Goal: Transaction & Acquisition: Purchase product/service

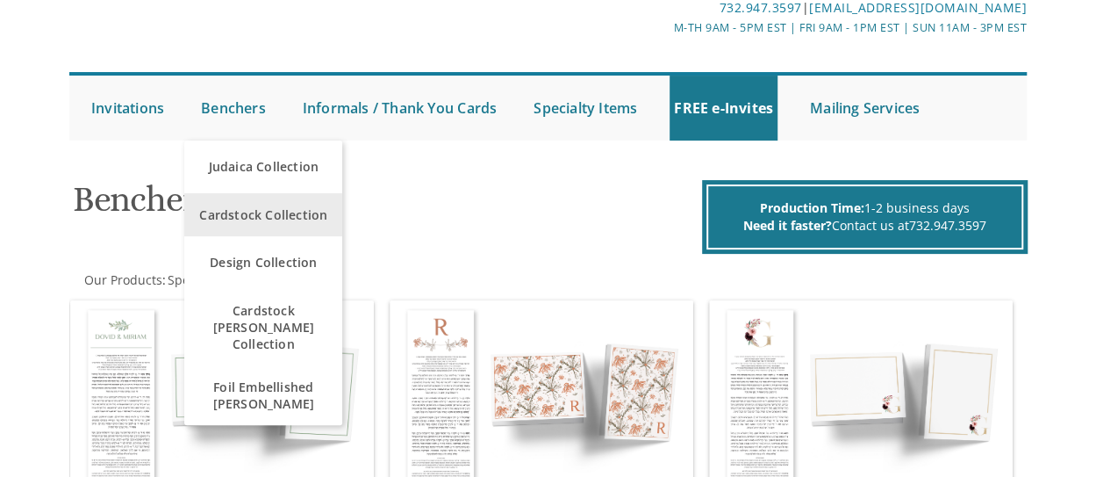
scroll to position [107, 0]
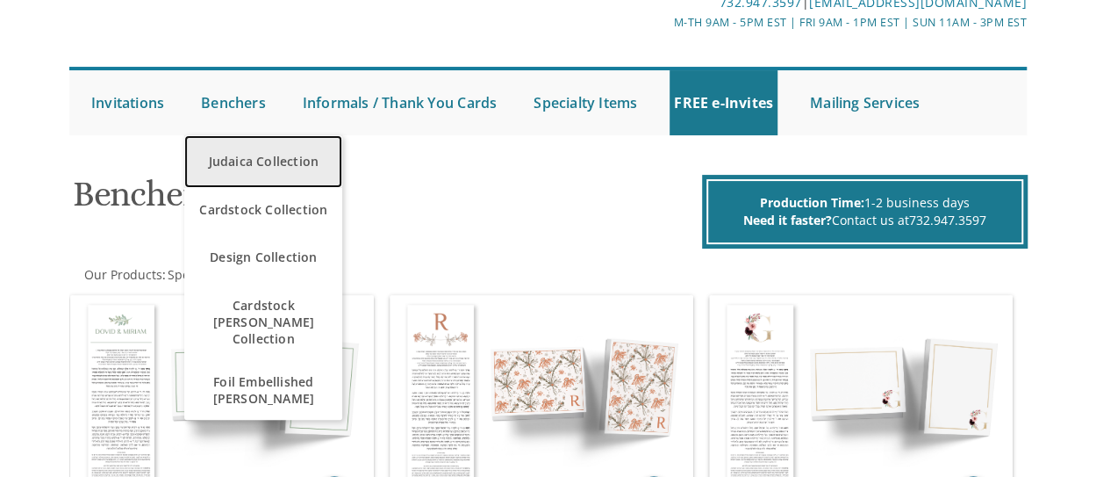
click at [245, 161] on link "Judaica Collection" at bounding box center [263, 161] width 158 height 53
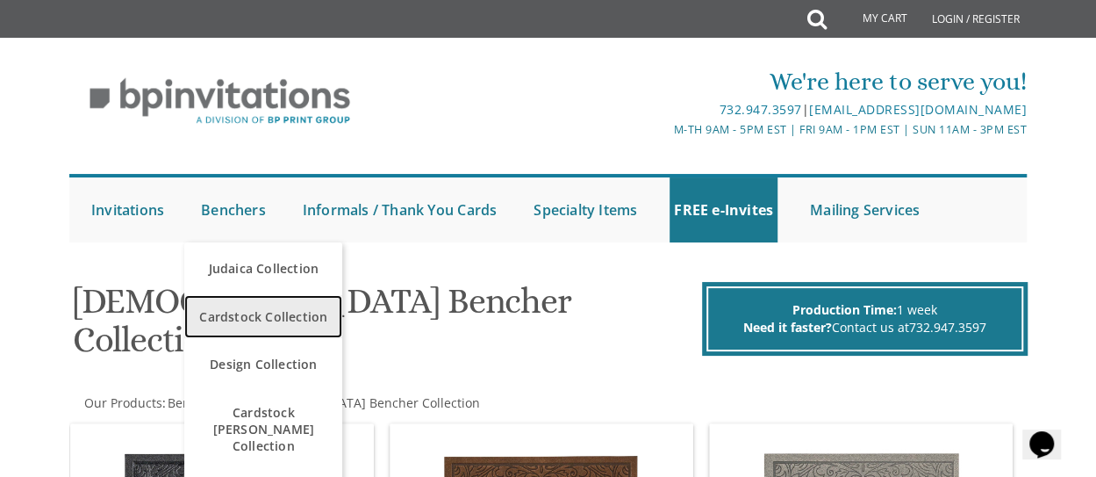
click at [248, 318] on span "Cardstock Collection" at bounding box center [263, 316] width 149 height 34
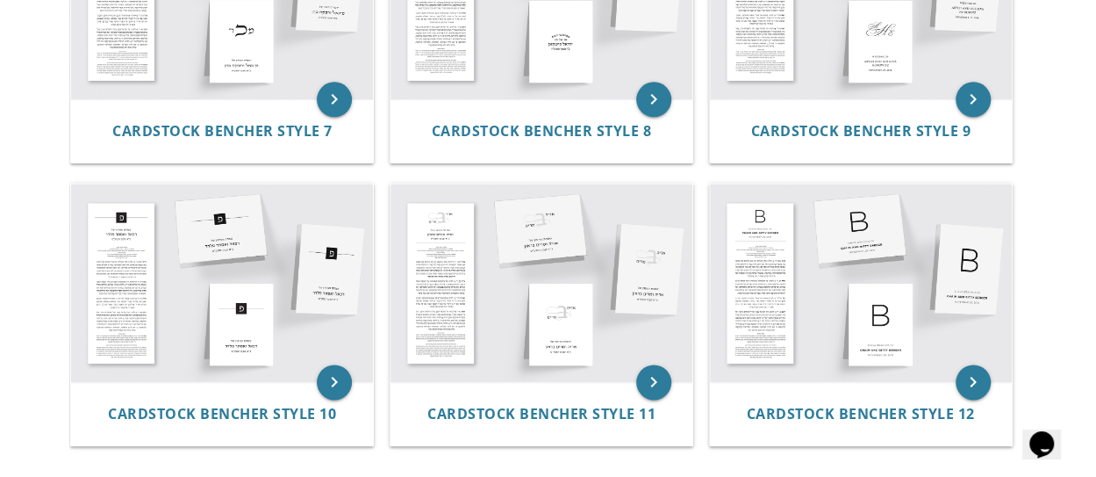
scroll to position [1066, 0]
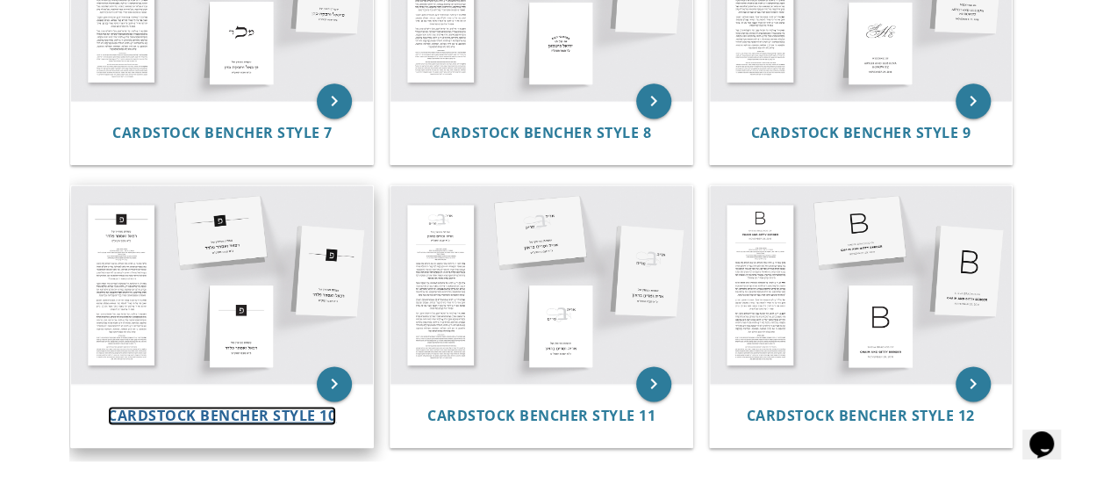
click at [211, 409] on span "Cardstock Bencher Style 10" at bounding box center [222, 415] width 228 height 19
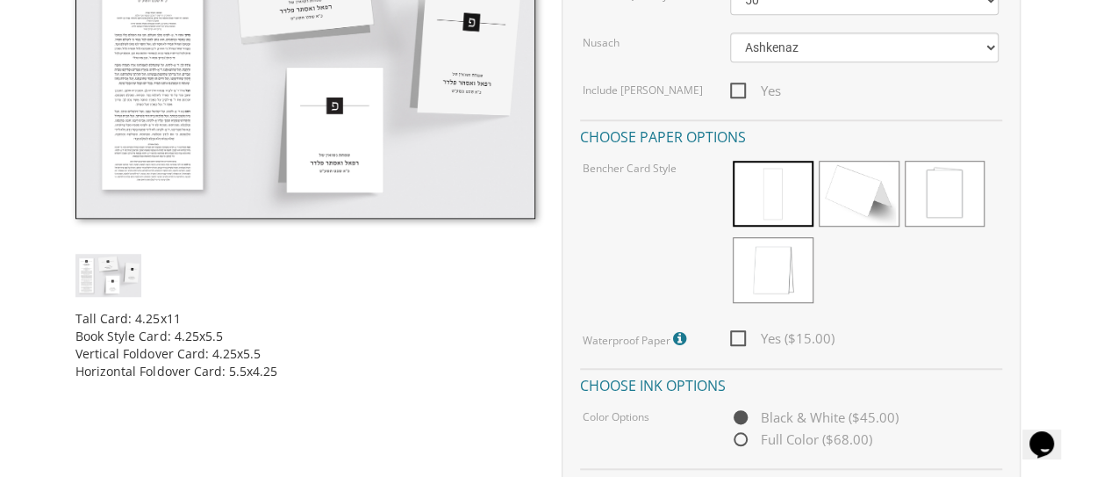
scroll to position [526, 0]
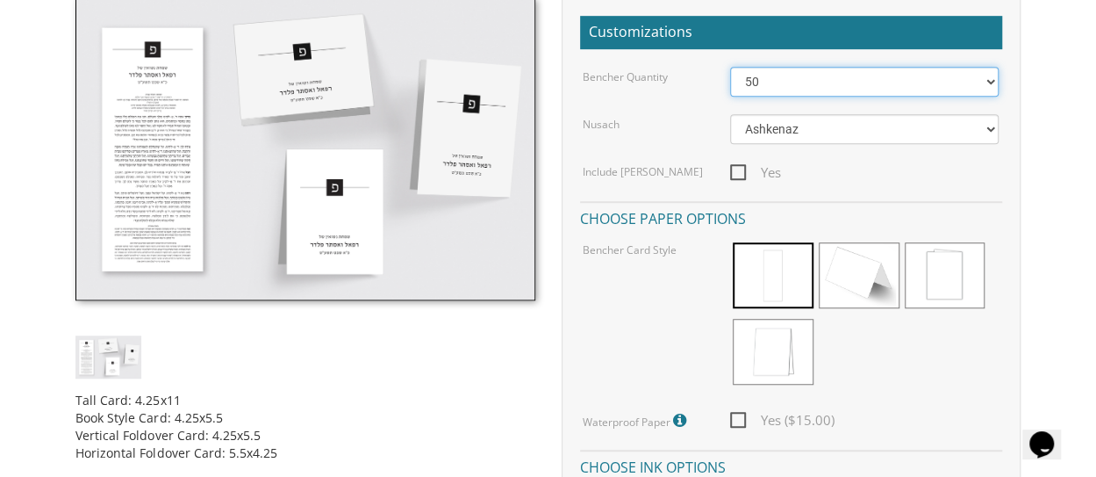
click at [809, 73] on select "50 60 70 80 90 100 125 150 175 200 225 250 275 300 325 350 375 400 425 450 475 …" at bounding box center [864, 82] width 269 height 30
select select "100"
click at [730, 67] on select "50 60 70 80 90 100 125 150 175 200 225 250 275 300 325 350 375 400 425 450 475 …" at bounding box center [864, 82] width 269 height 30
click at [735, 169] on span "Yes" at bounding box center [755, 173] width 51 height 22
click at [735, 169] on input "Yes" at bounding box center [735, 170] width 11 height 11
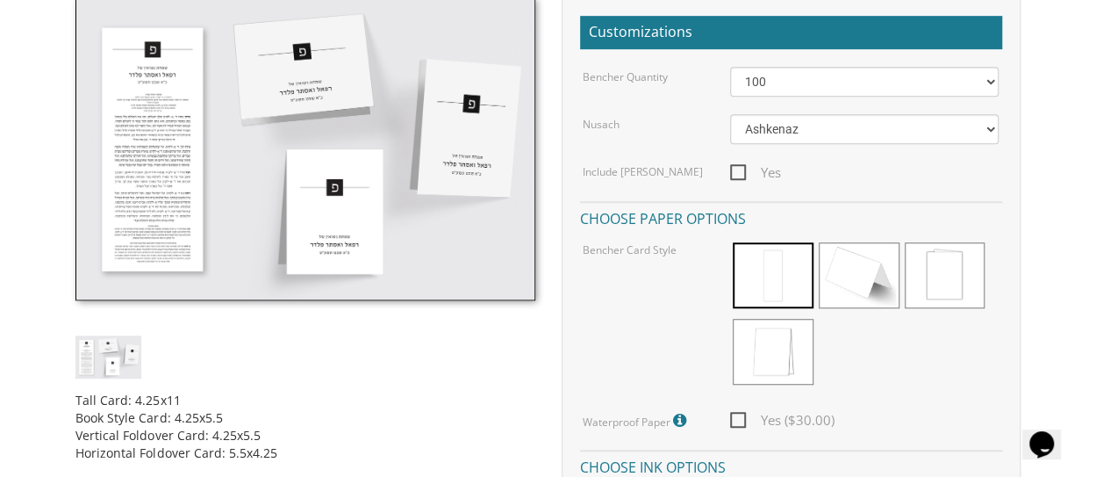
checkbox input "true"
click at [790, 275] on span at bounding box center [773, 275] width 81 height 66
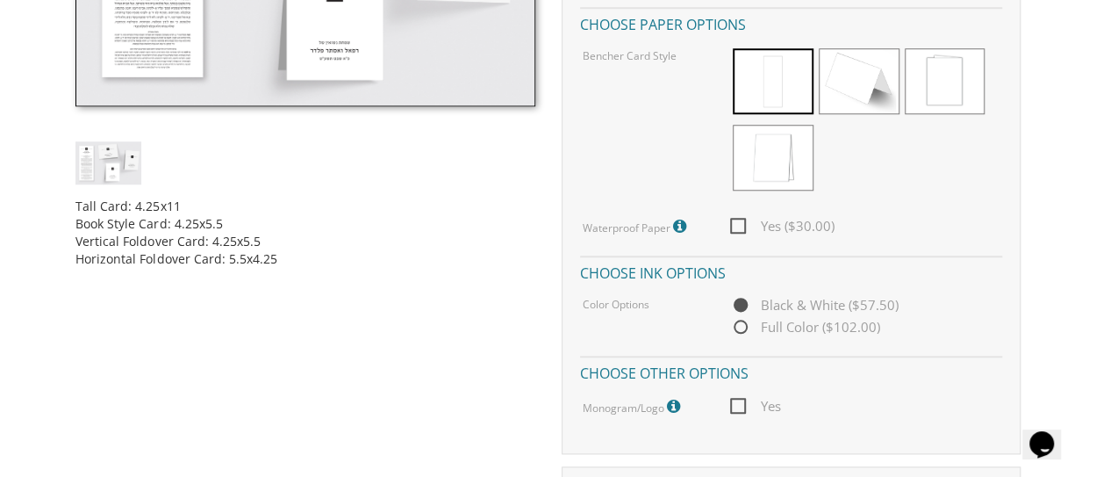
scroll to position [722, 0]
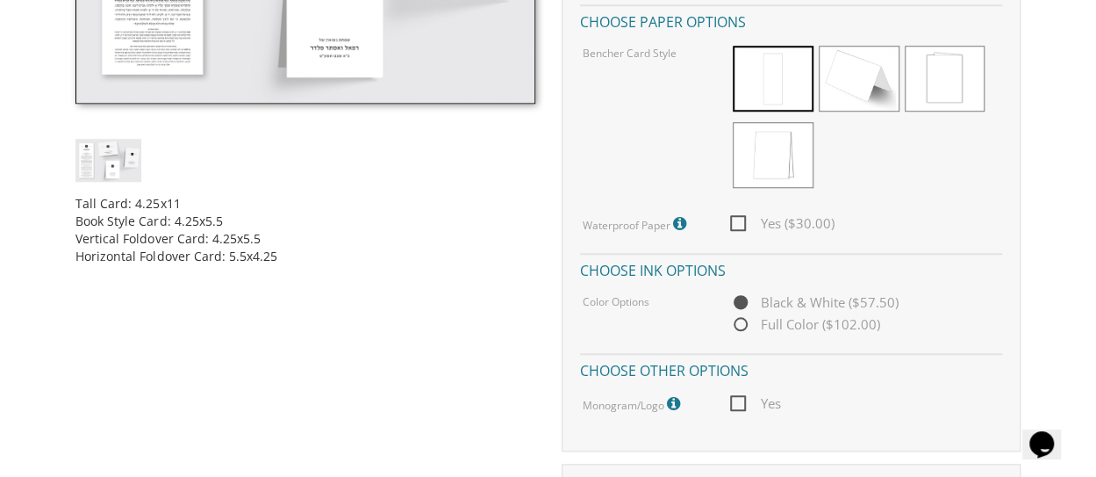
click at [741, 224] on span "Yes ($30.00)" at bounding box center [782, 223] width 104 height 22
click at [741, 224] on input "Yes ($30.00)" at bounding box center [735, 221] width 11 height 11
checkbox input "true"
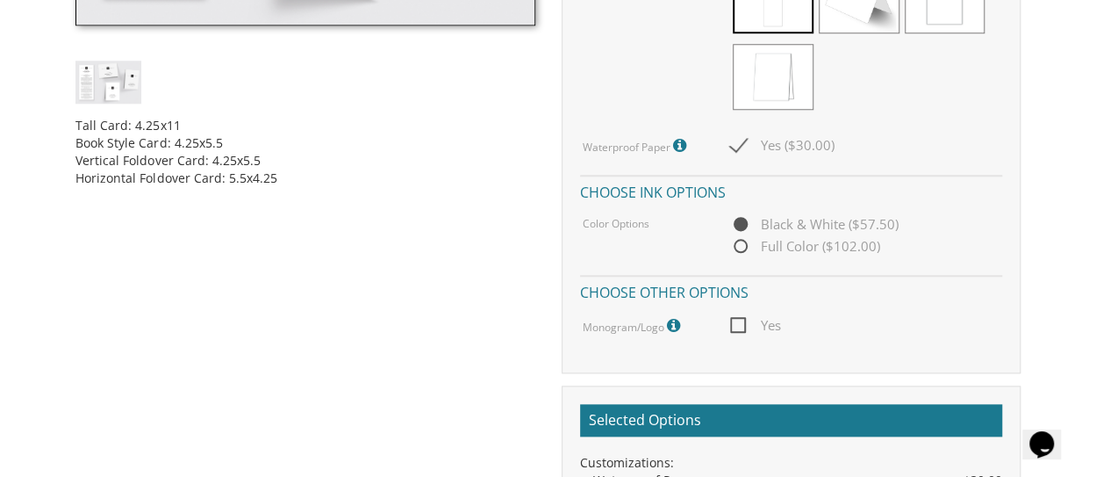
scroll to position [802, 0]
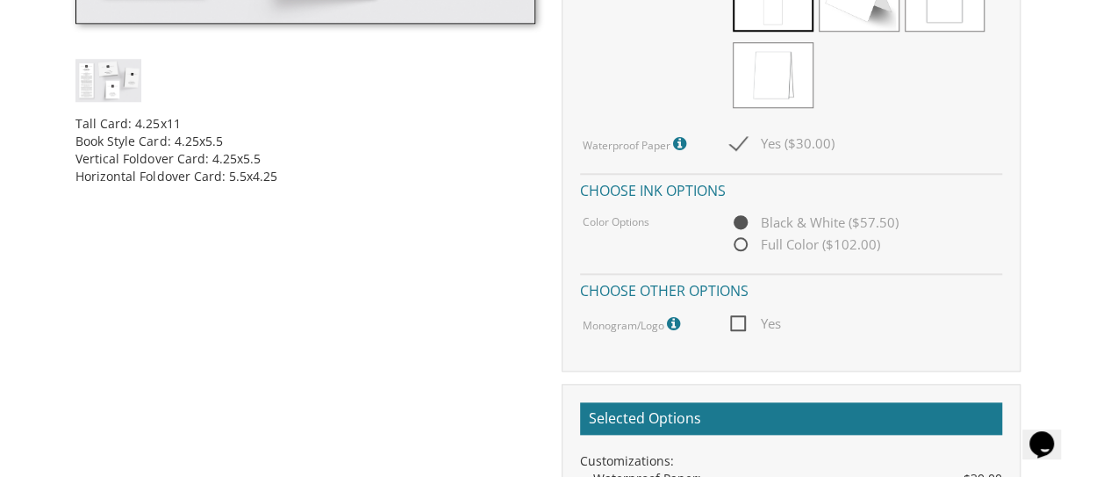
click at [740, 248] on span "Full Color ($102.00)" at bounding box center [805, 245] width 150 height 22
click at [740, 248] on input "Full Color ($102.00)" at bounding box center [735, 245] width 11 height 11
radio input "true"
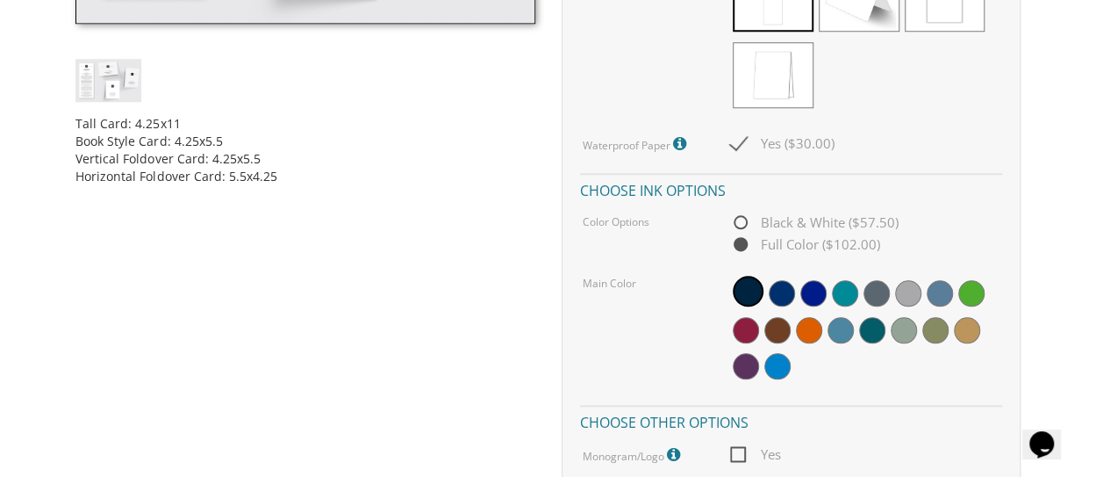
click at [742, 229] on span "Black & White ($57.50)" at bounding box center [814, 223] width 169 height 22
click at [742, 229] on input "Black & White ($57.50)" at bounding box center [735, 223] width 11 height 11
radio input "true"
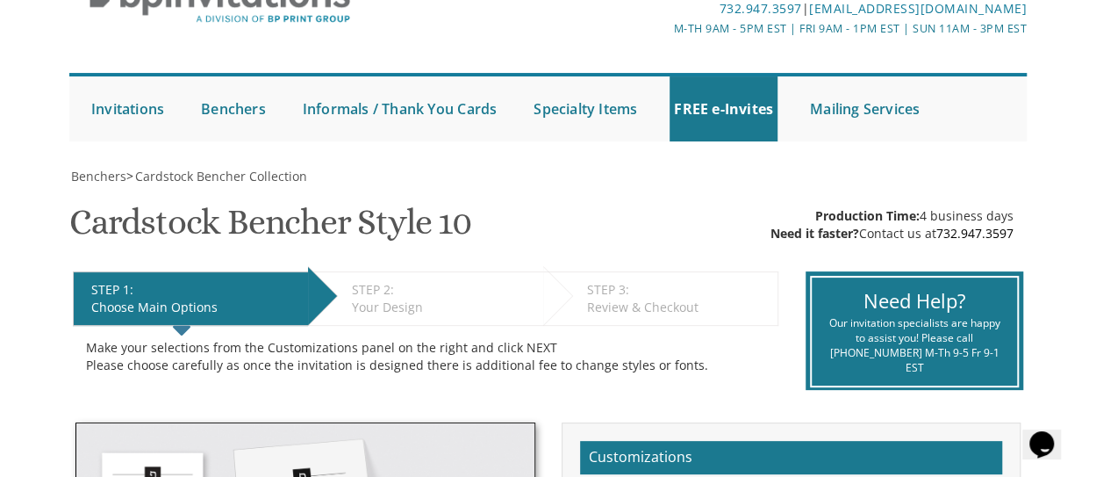
scroll to position [0, 0]
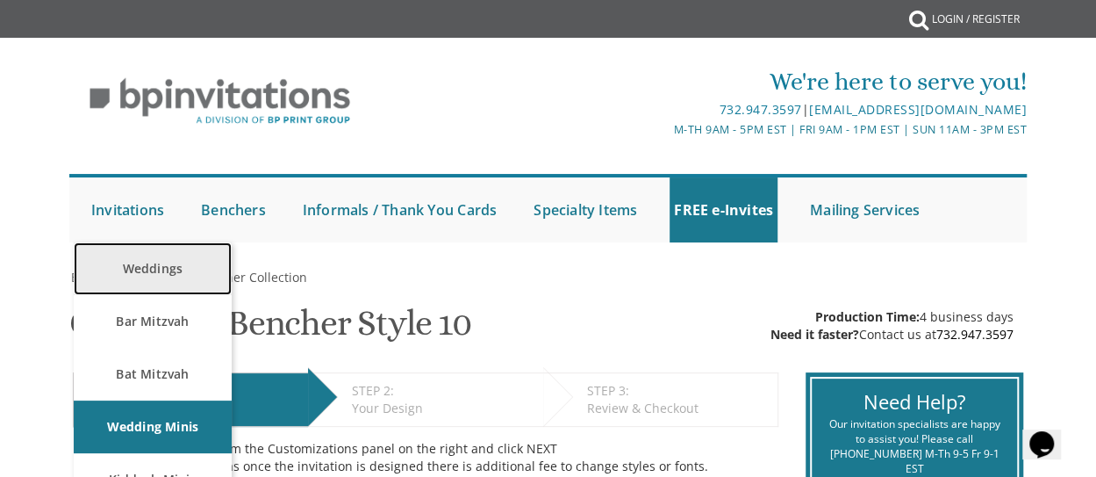
click at [154, 260] on link "Weddings" at bounding box center [153, 268] width 158 height 53
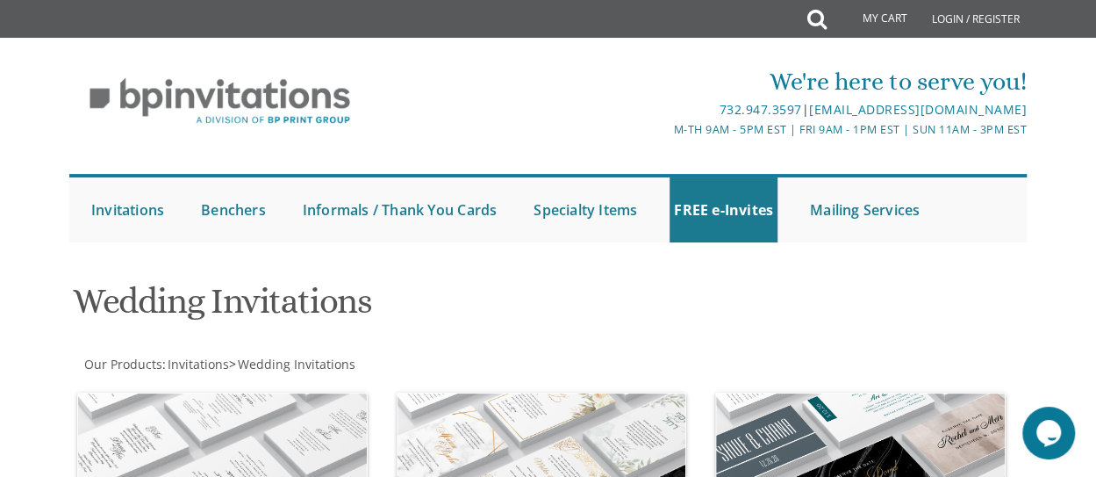
scroll to position [277, 0]
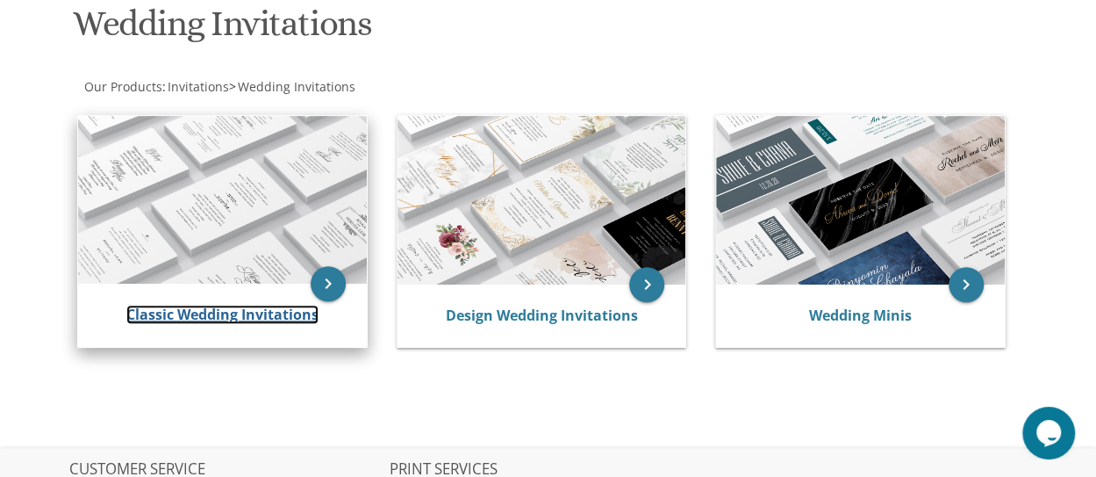
click at [269, 319] on link "Classic Wedding Invitations" at bounding box center [222, 314] width 192 height 19
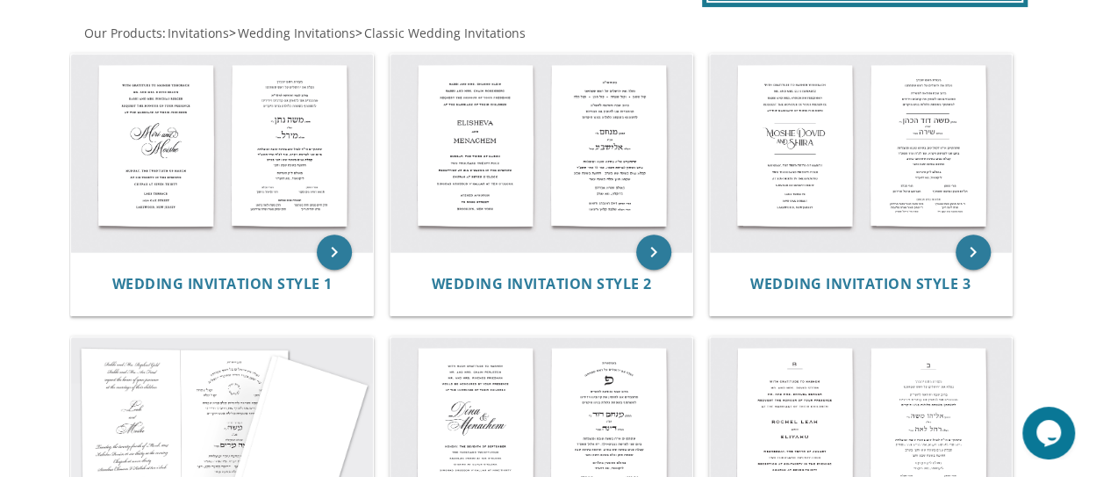
scroll to position [359, 0]
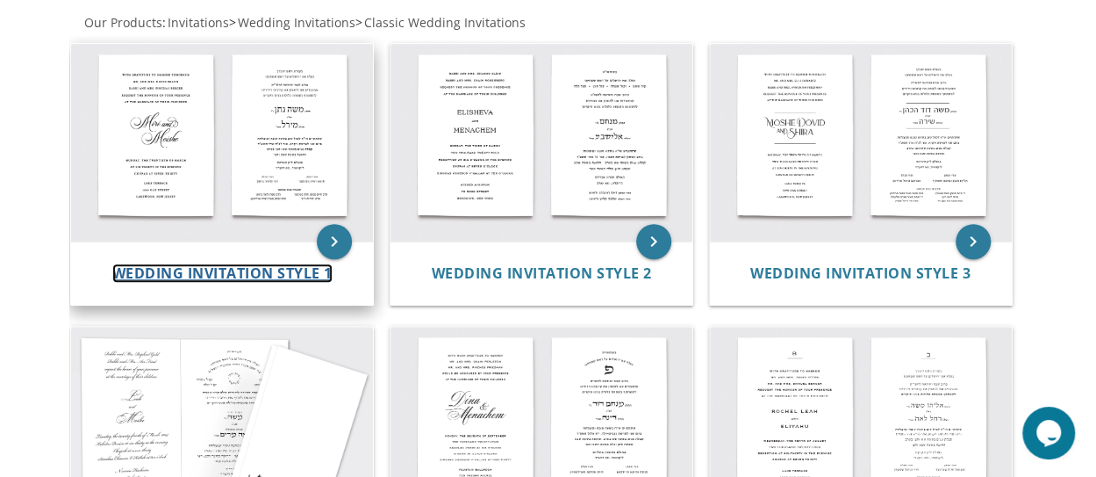
click at [211, 278] on span "Wedding Invitation Style 1" at bounding box center [222, 272] width 220 height 19
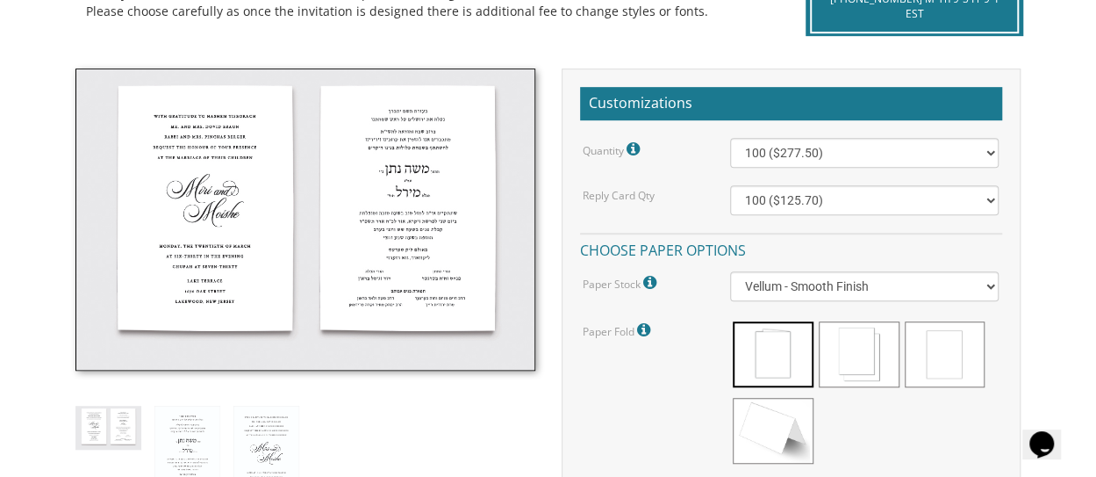
scroll to position [456, 0]
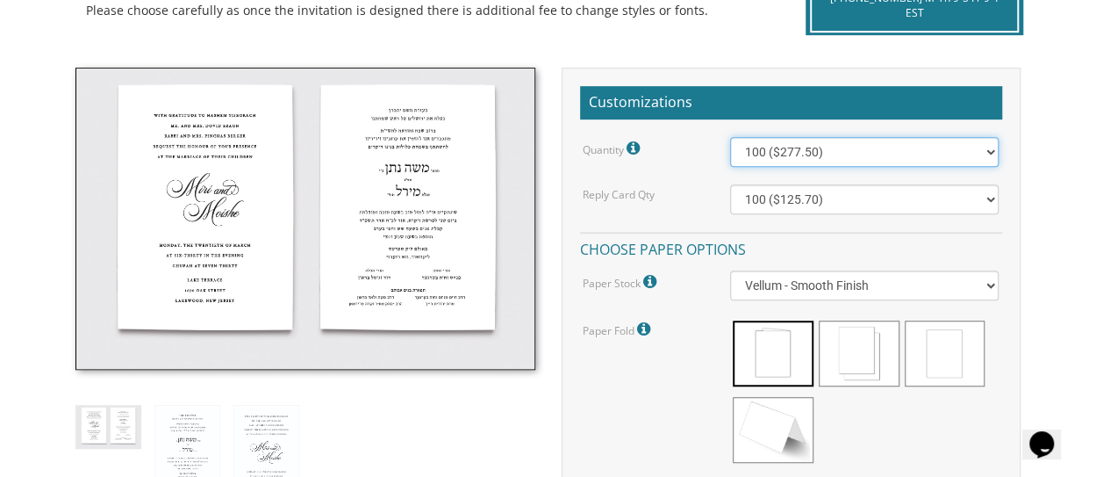
click at [876, 154] on select "100 ($277.50) 200 ($330.45) 300 ($380.65) 400 ($432.70) 500 ($482.10) 600 ($534…" at bounding box center [864, 152] width 269 height 30
select select "800"
click at [730, 137] on select "100 ($277.50) 200 ($330.45) 300 ($380.65) 400 ($432.70) 500 ($482.10) 600 ($534…" at bounding box center [864, 152] width 269 height 30
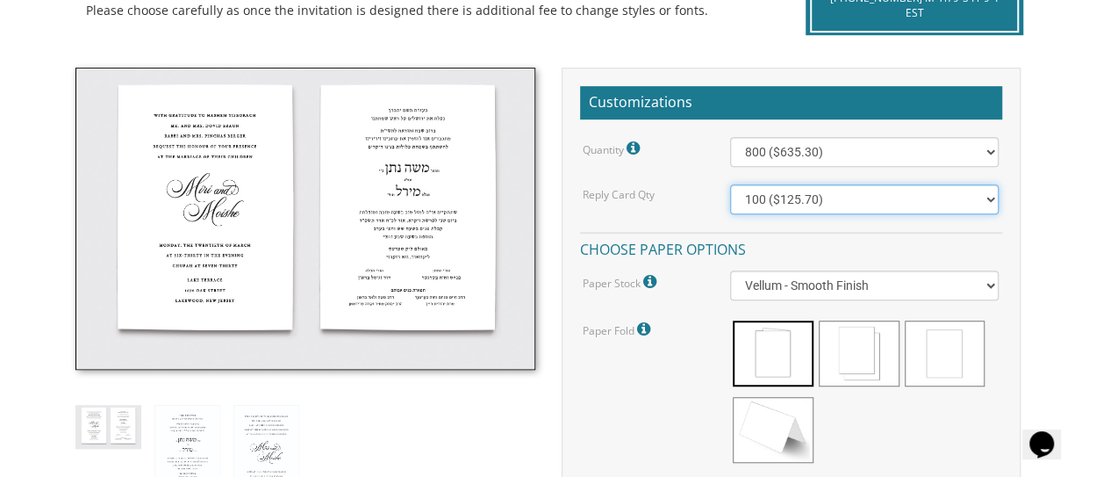
click at [844, 199] on select "100 ($125.70) 200 ($150.60) 300 ($177.95) 400 ($270.70) 500 ($225.30) 600 ($249…" at bounding box center [864, 199] width 269 height 30
select select "800"
click at [730, 184] on select "100 ($125.70) 200 ($150.60) 300 ($177.95) 400 ($270.70) 500 ($225.30) 600 ($249…" at bounding box center [864, 199] width 269 height 30
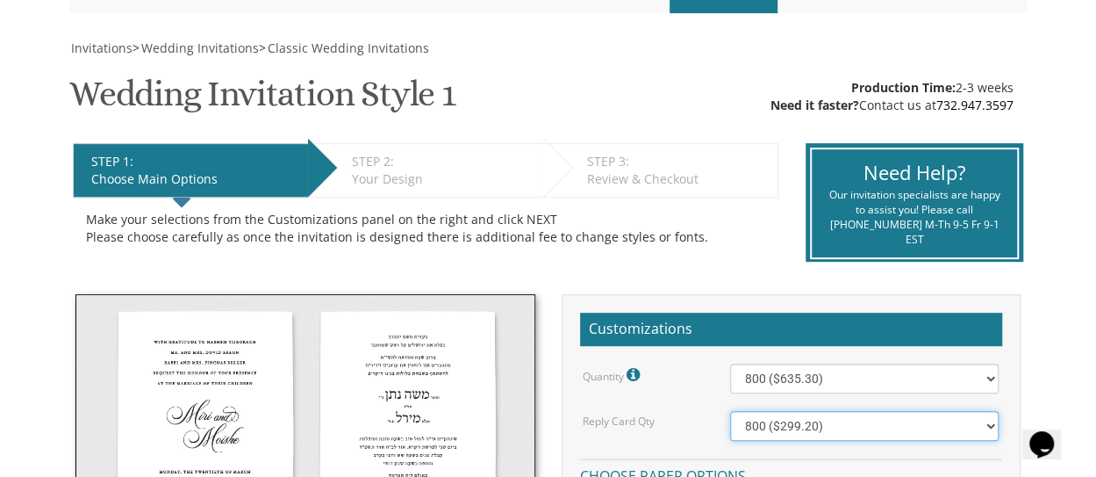
scroll to position [0, 0]
